Goal: Information Seeking & Learning: Understand process/instructions

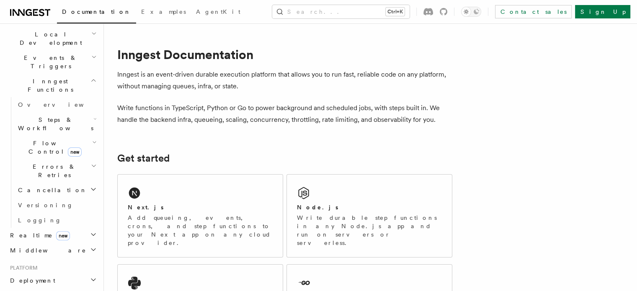
scroll to position [194, 0]
click at [52, 273] on h2 "Deployment" at bounding box center [53, 280] width 92 height 15
click at [32, 290] on span "Overview" at bounding box center [61, 295] width 86 height 7
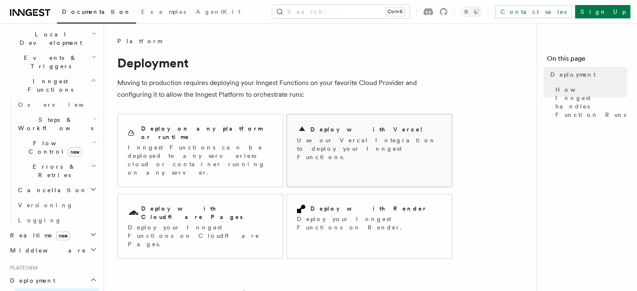
click at [298, 133] on icon at bounding box center [302, 129] width 10 height 10
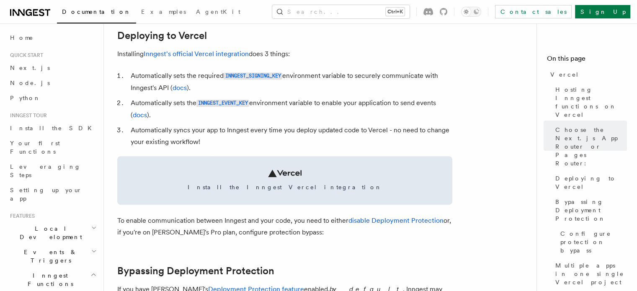
scroll to position [393, 0]
click at [206, 50] on link "Inngest's official Vercel integration" at bounding box center [196, 54] width 105 height 8
